Goal: Task Accomplishment & Management: Manage account settings

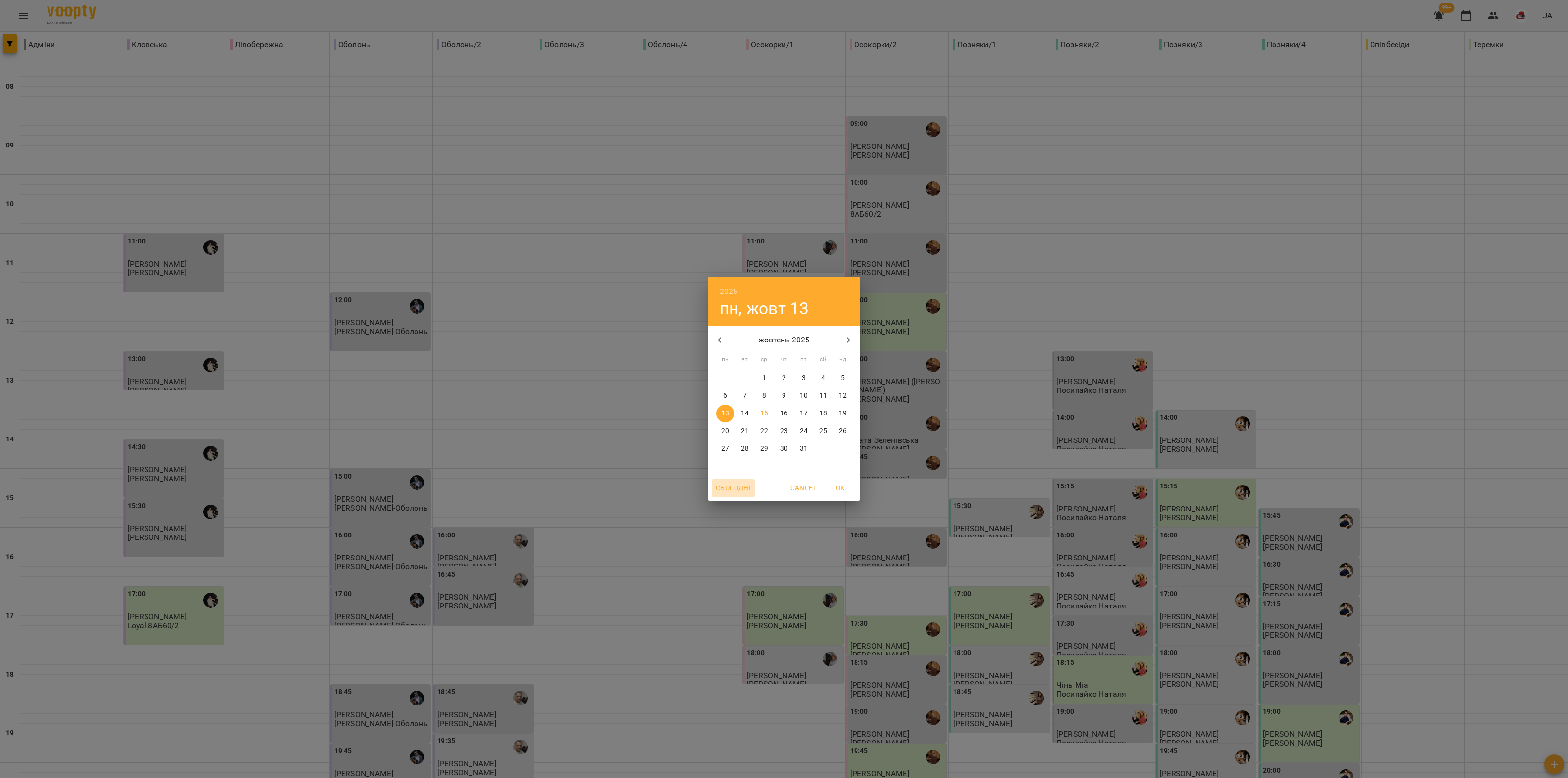
click at [742, 493] on span "Сьогодні" at bounding box center [733, 487] width 35 height 11
click at [836, 489] on span "OK" at bounding box center [840, 487] width 24 height 11
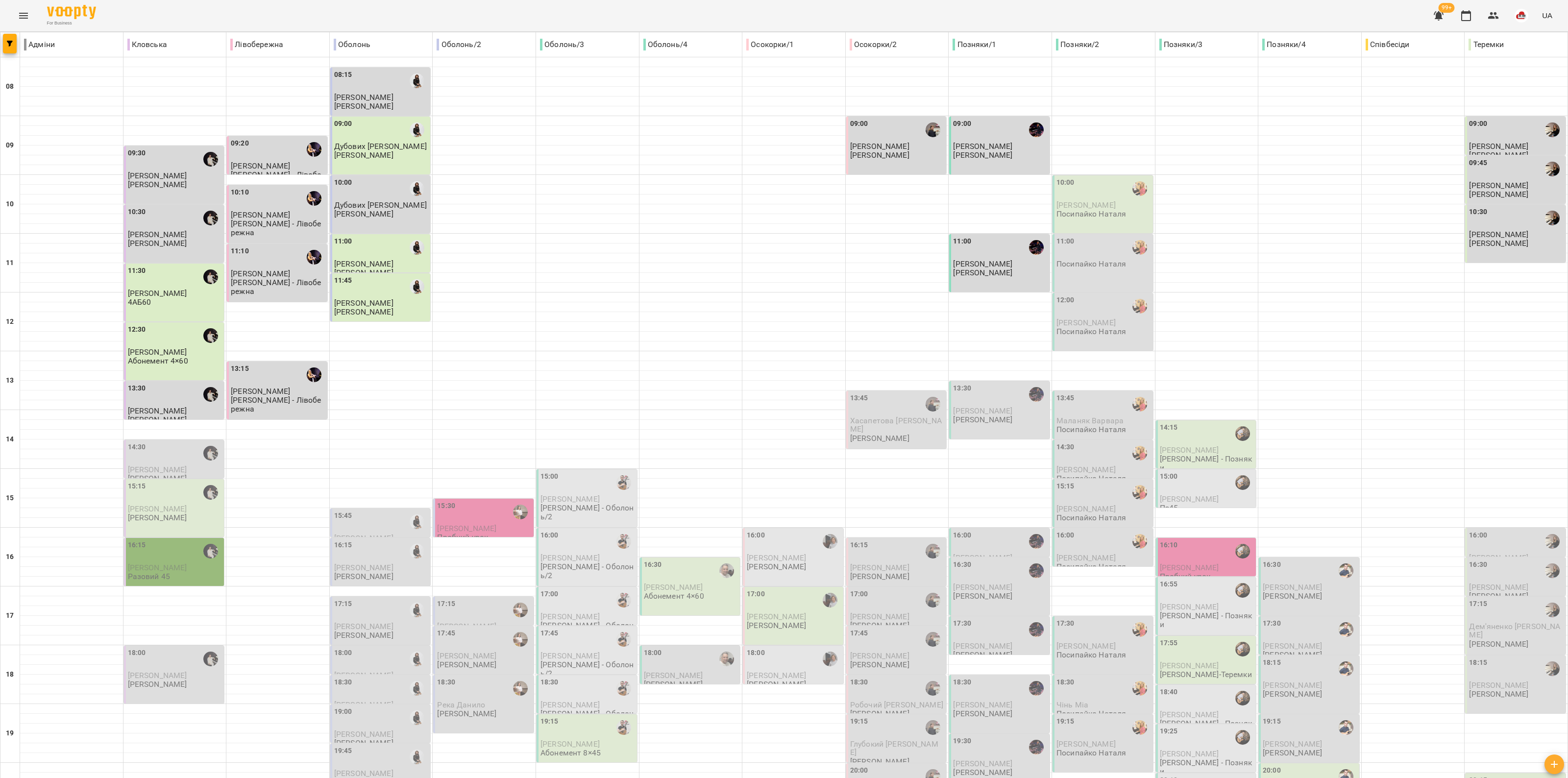
scroll to position [109, 0]
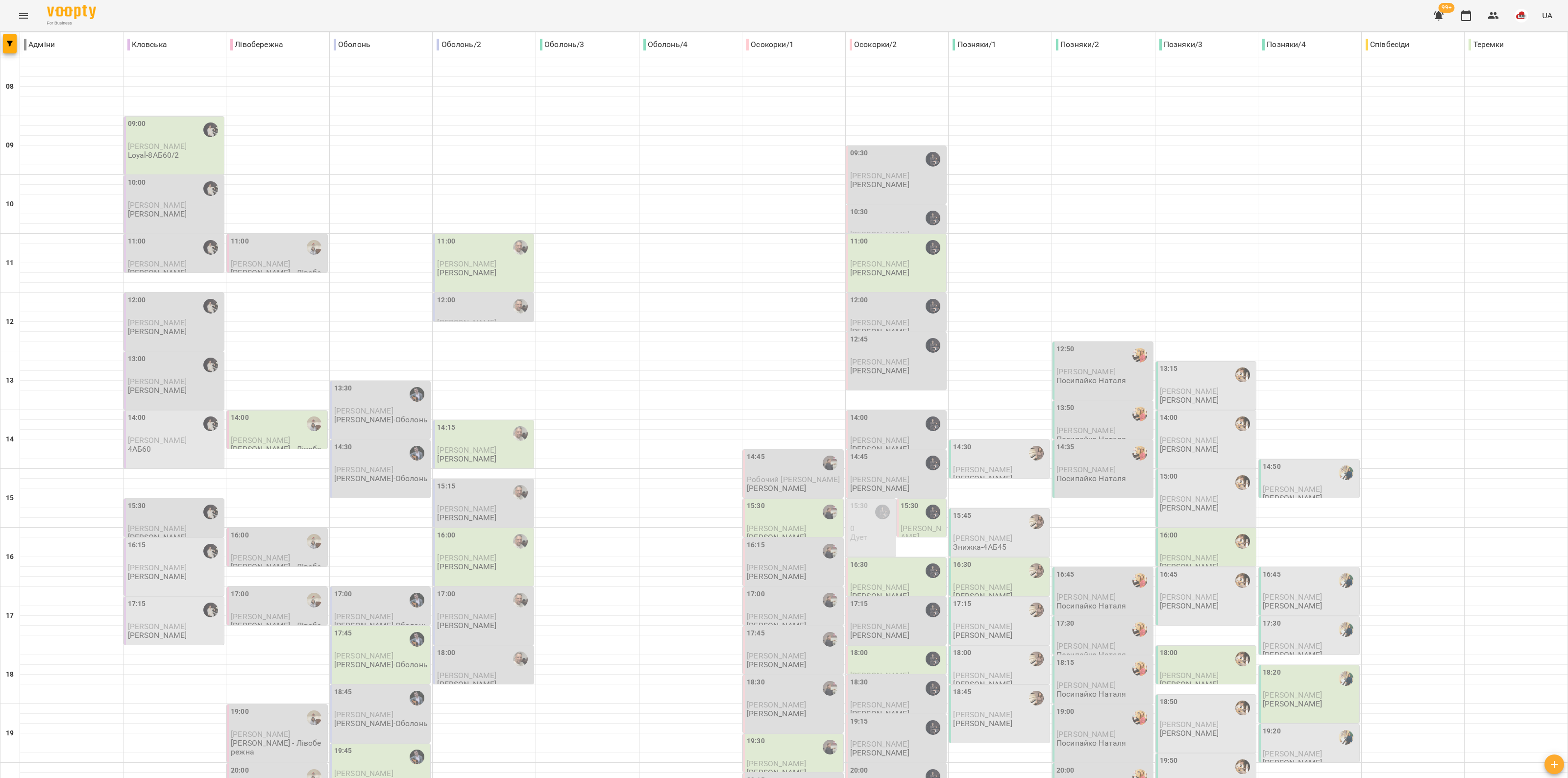
click at [854, 519] on div "15:30" at bounding box center [859, 512] width 18 height 23
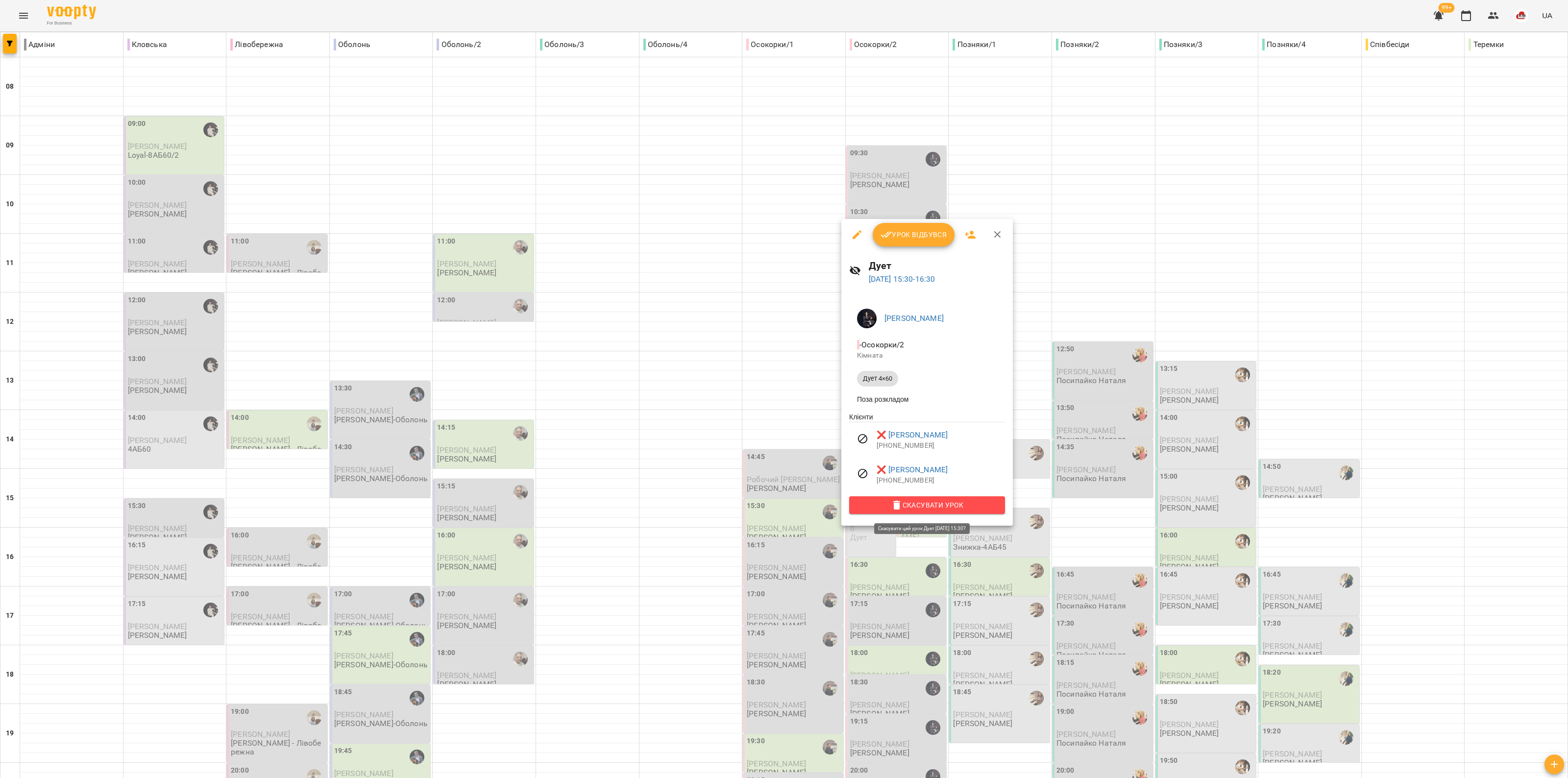
click at [912, 510] on span "Скасувати Урок" at bounding box center [927, 505] width 140 height 11
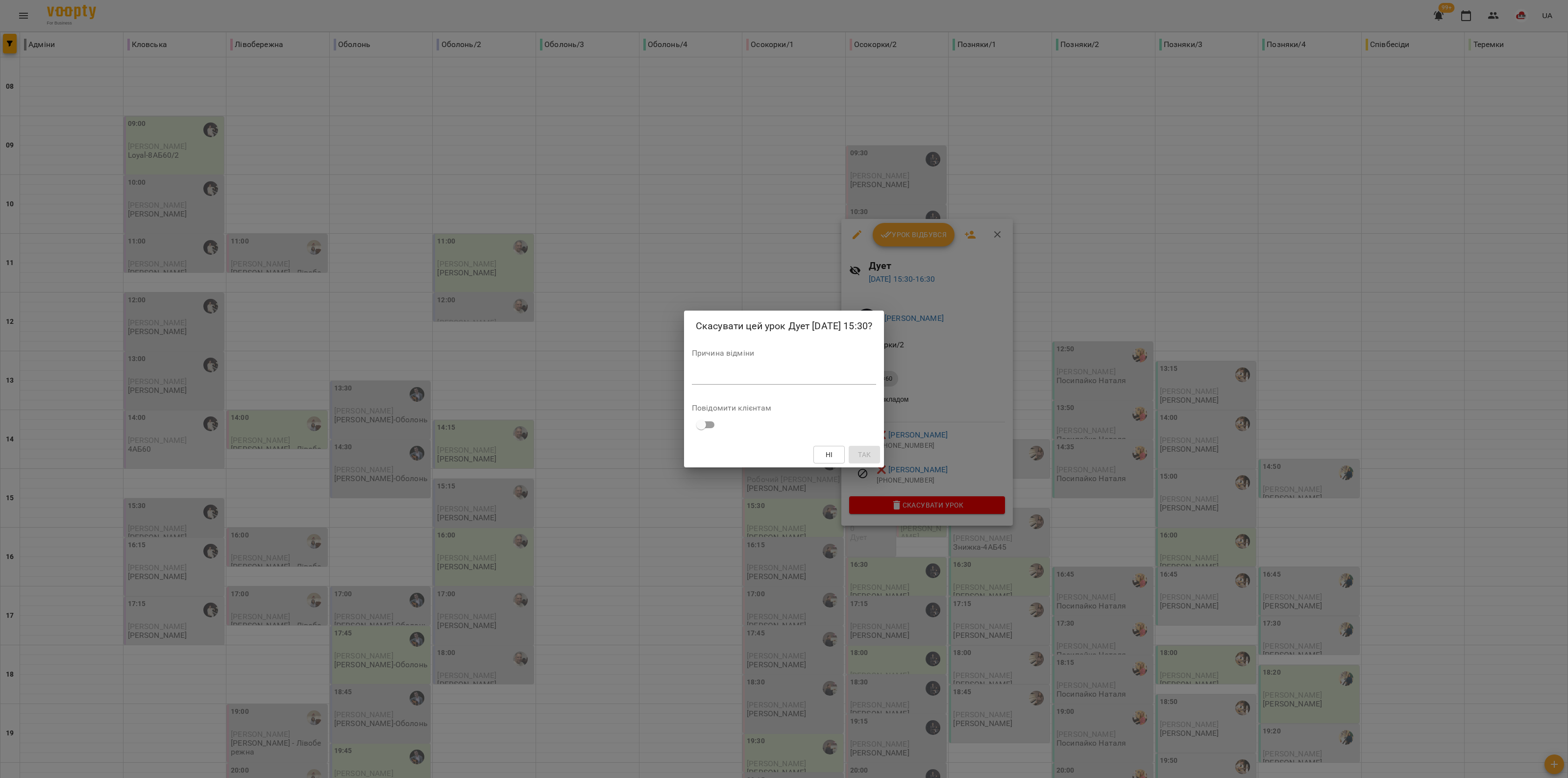
click at [851, 374] on textarea at bounding box center [783, 377] width 184 height 9
type textarea "*"
click at [888, 449] on button "Так" at bounding box center [880, 454] width 31 height 18
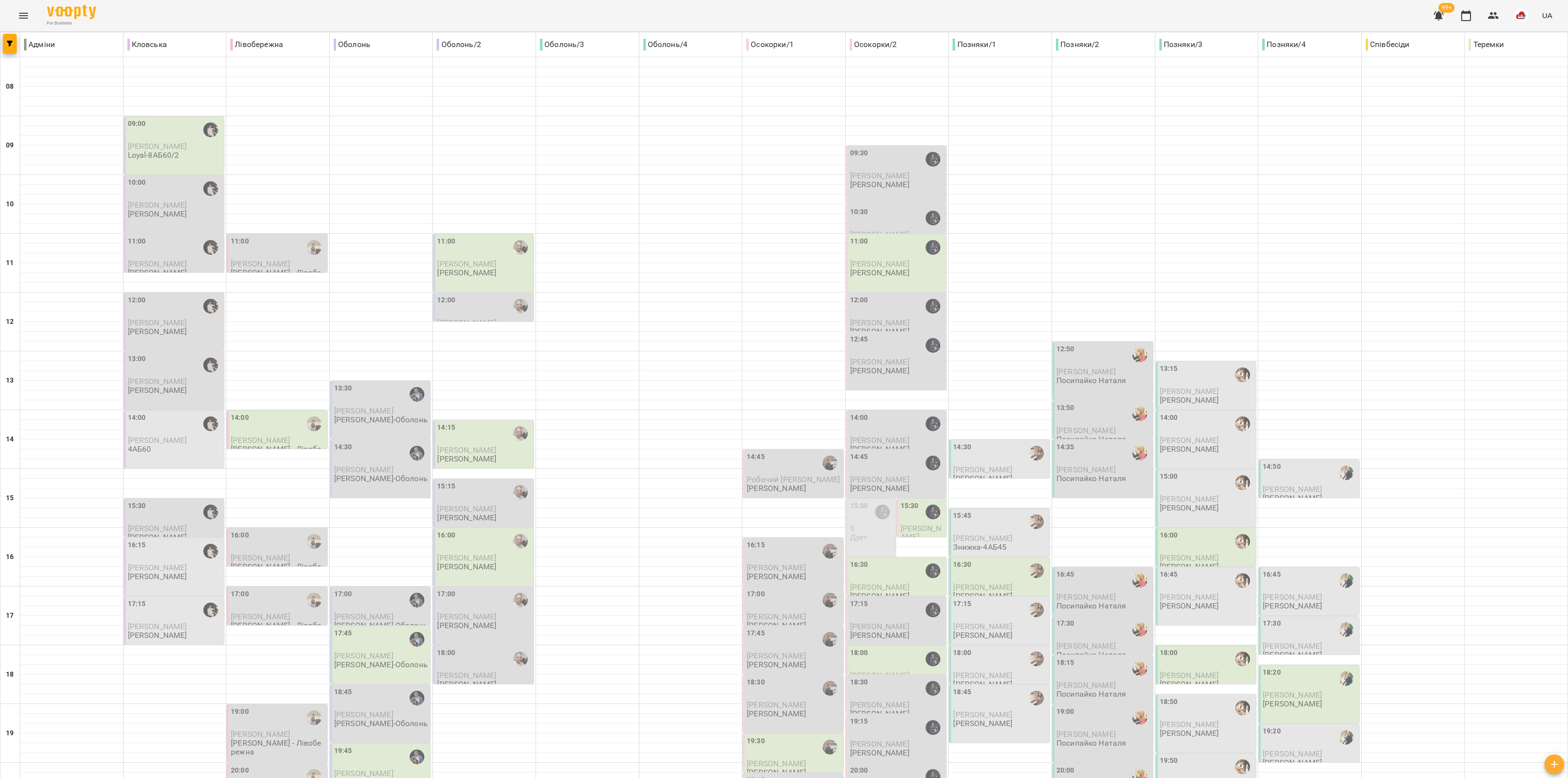
click at [869, 531] on p "0" at bounding box center [872, 528] width 43 height 8
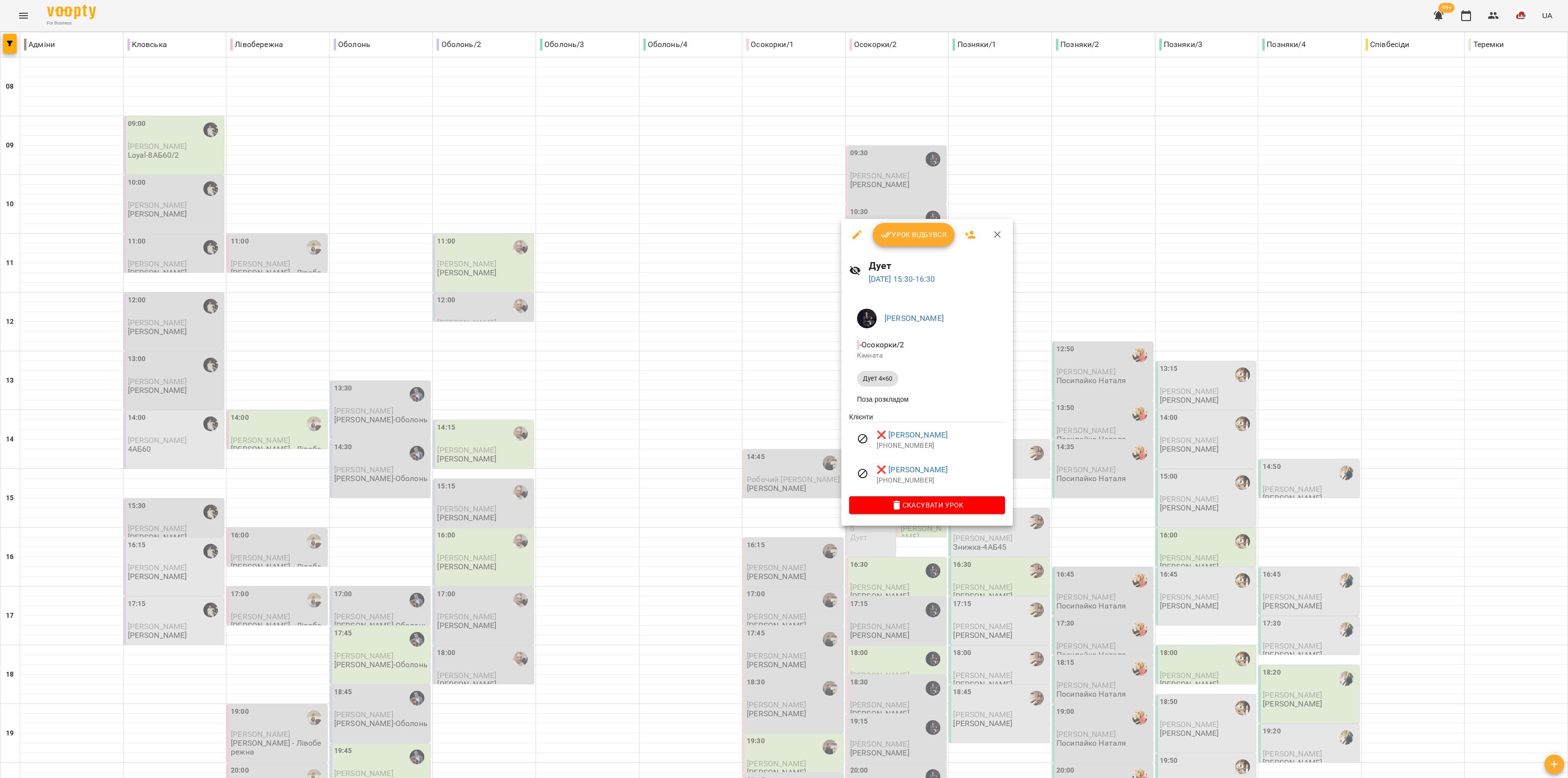
click at [995, 228] on icon "button" at bounding box center [997, 234] width 11 height 11
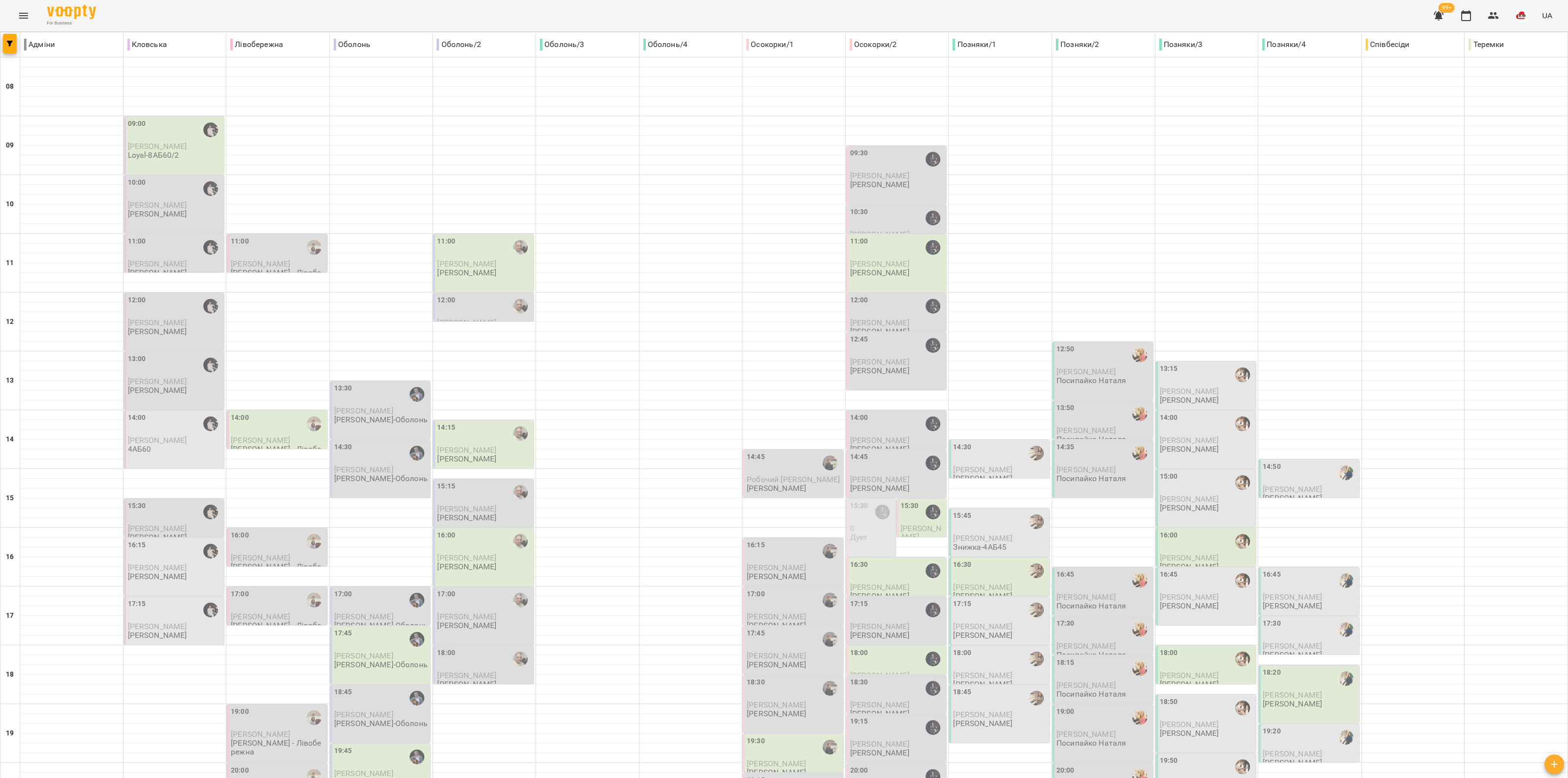
drag, startPoint x: 1316, startPoint y: 736, endPoint x: 1294, endPoint y: 736, distance: 22.0
